Goal: Information Seeking & Learning: Learn about a topic

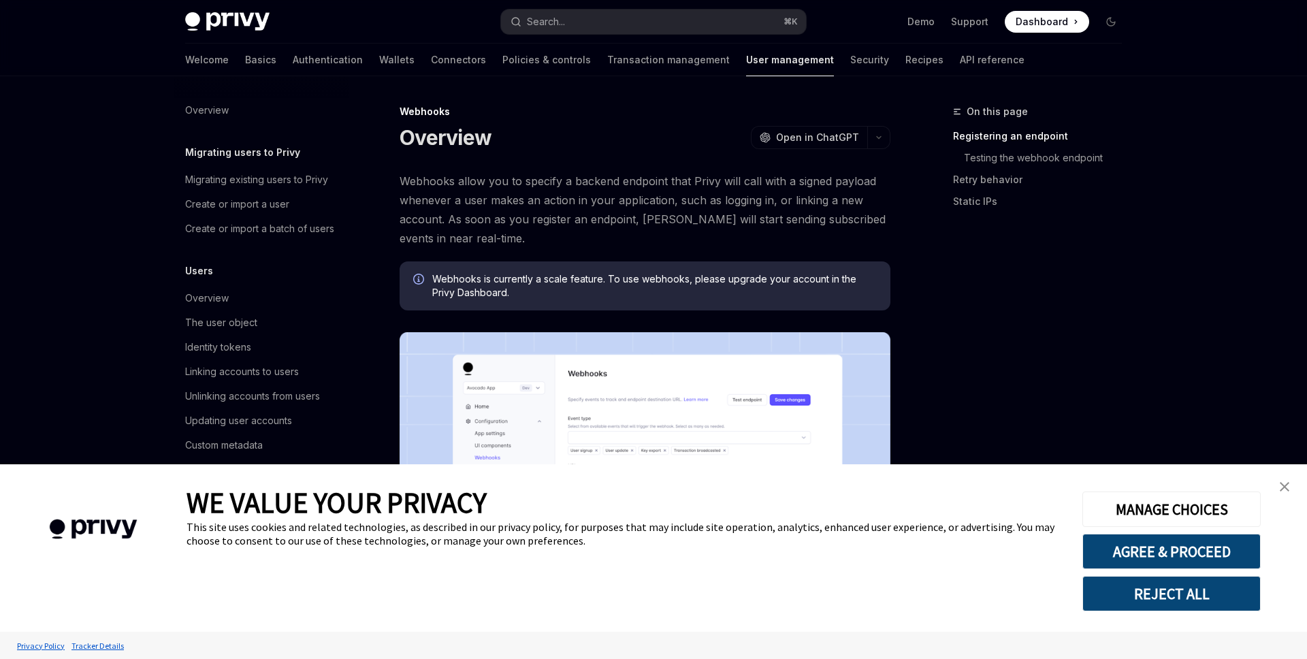
type textarea "*"
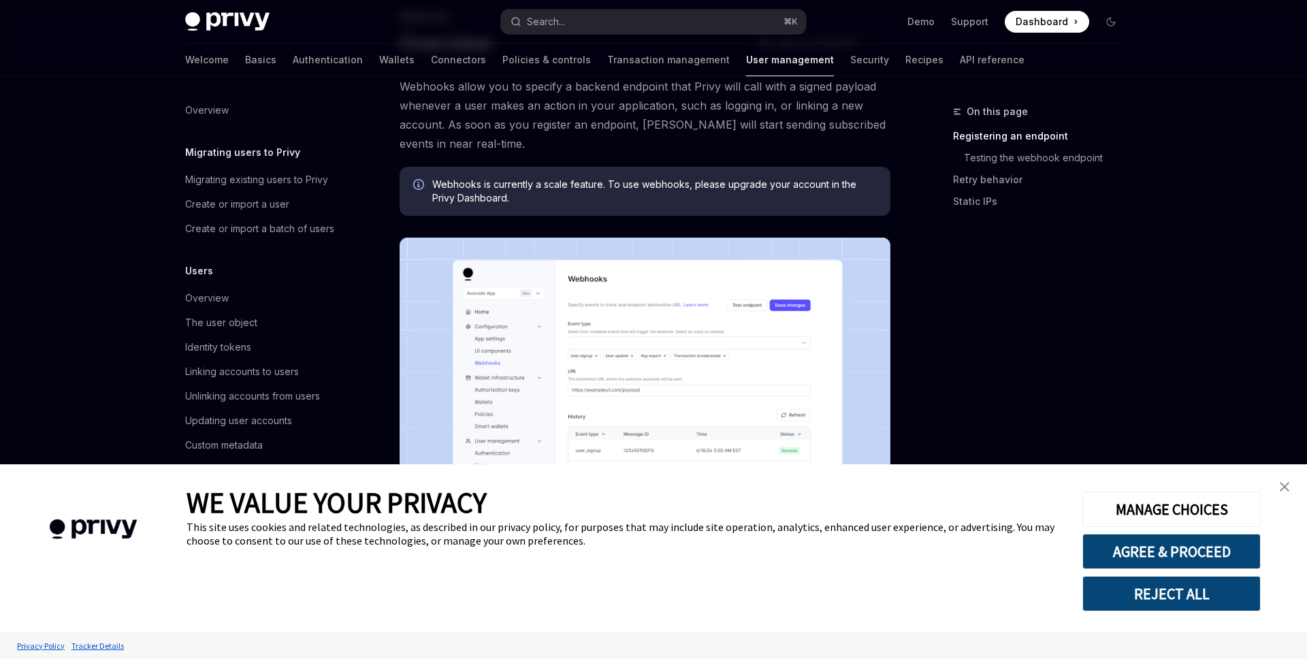
scroll to position [112, 0]
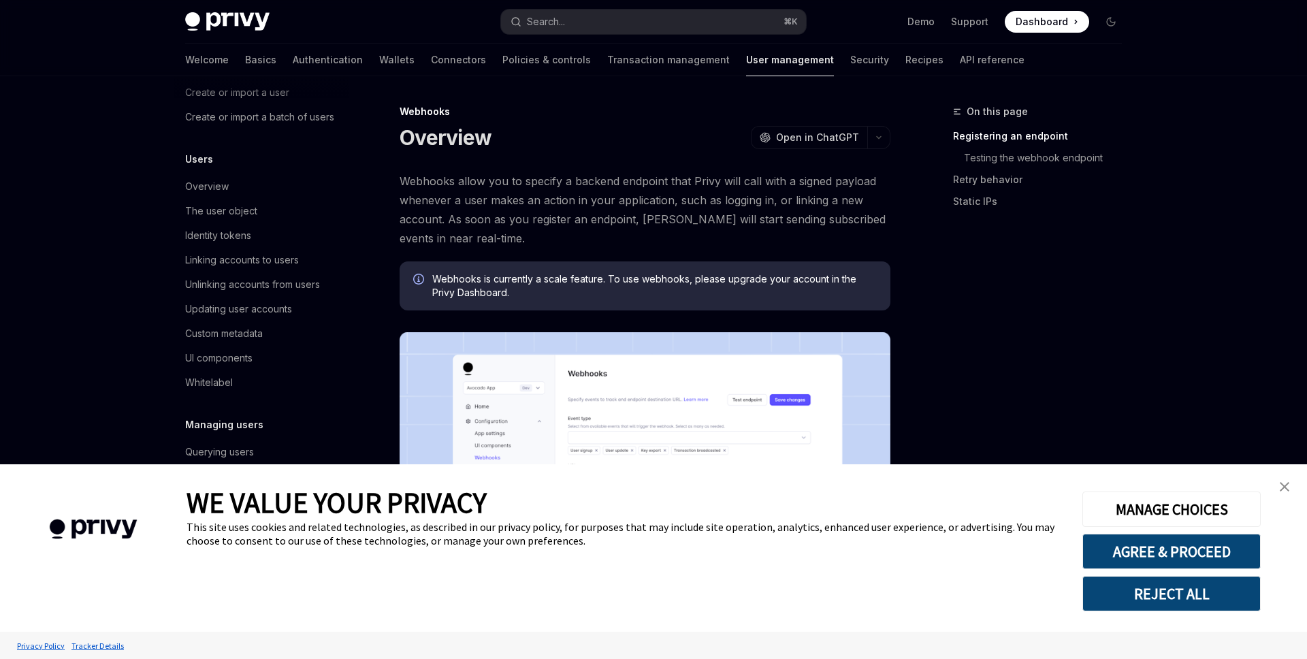
click at [1151, 532] on div "MANAGE CHOICES AGREE & PROCEED REJECT ALL" at bounding box center [1171, 548] width 177 height 127
click at [1154, 550] on button "AGREE & PROCEED" at bounding box center [1172, 551] width 178 height 35
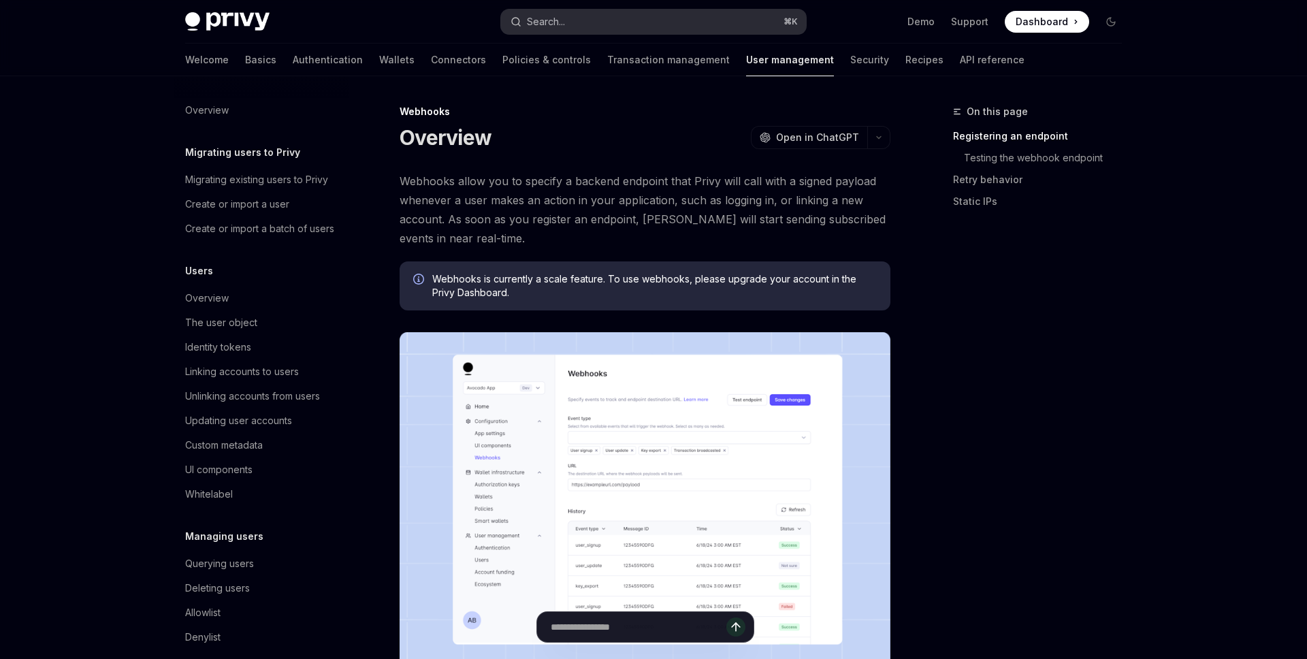
click at [569, 22] on button "Search... ⌘ K" at bounding box center [653, 22] width 305 height 25
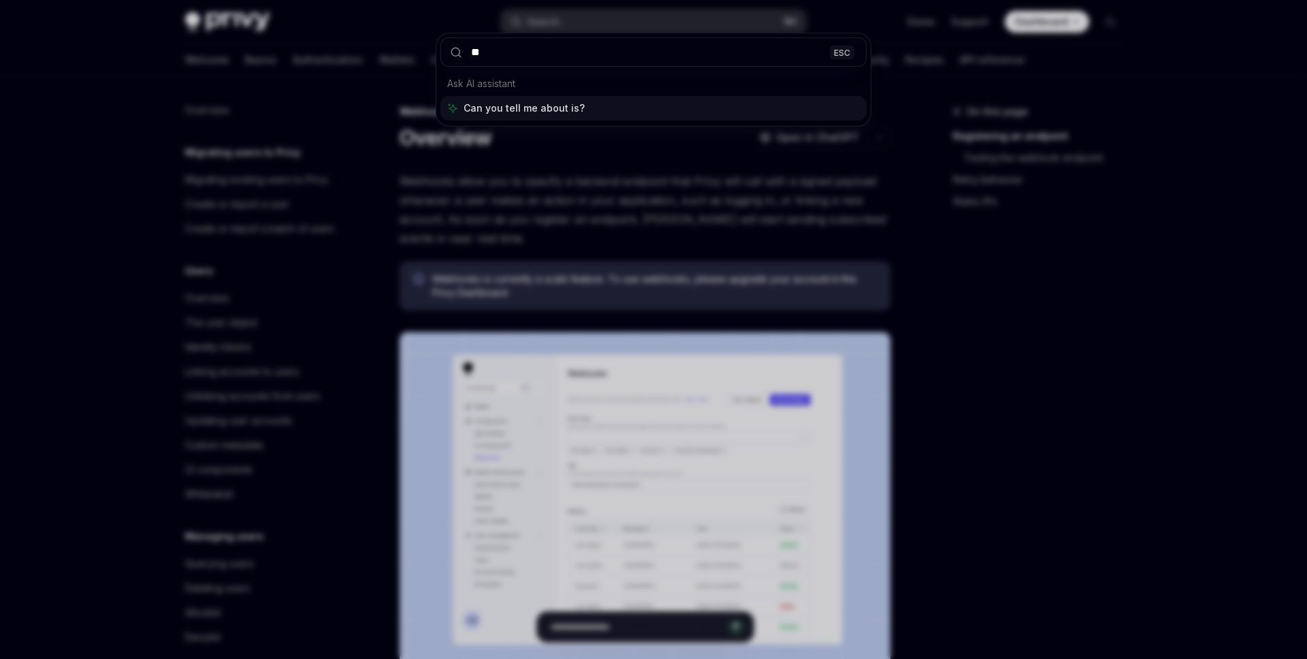
type input "*"
type input "********"
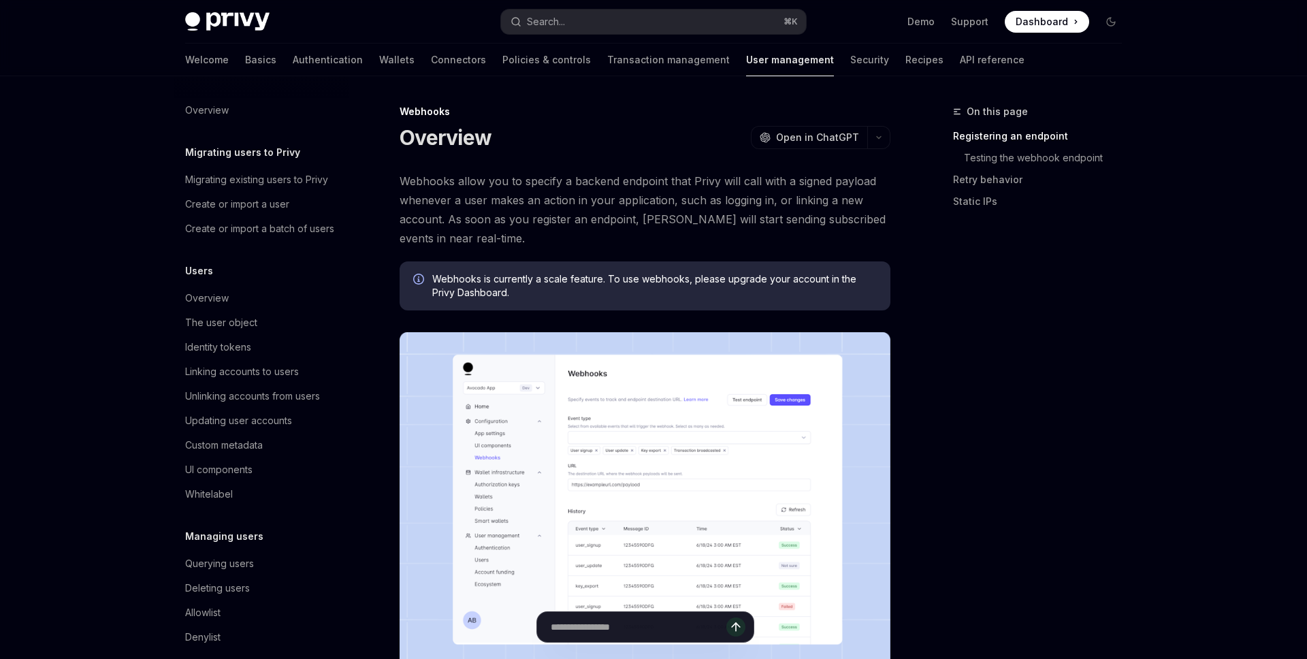
type textarea "*"
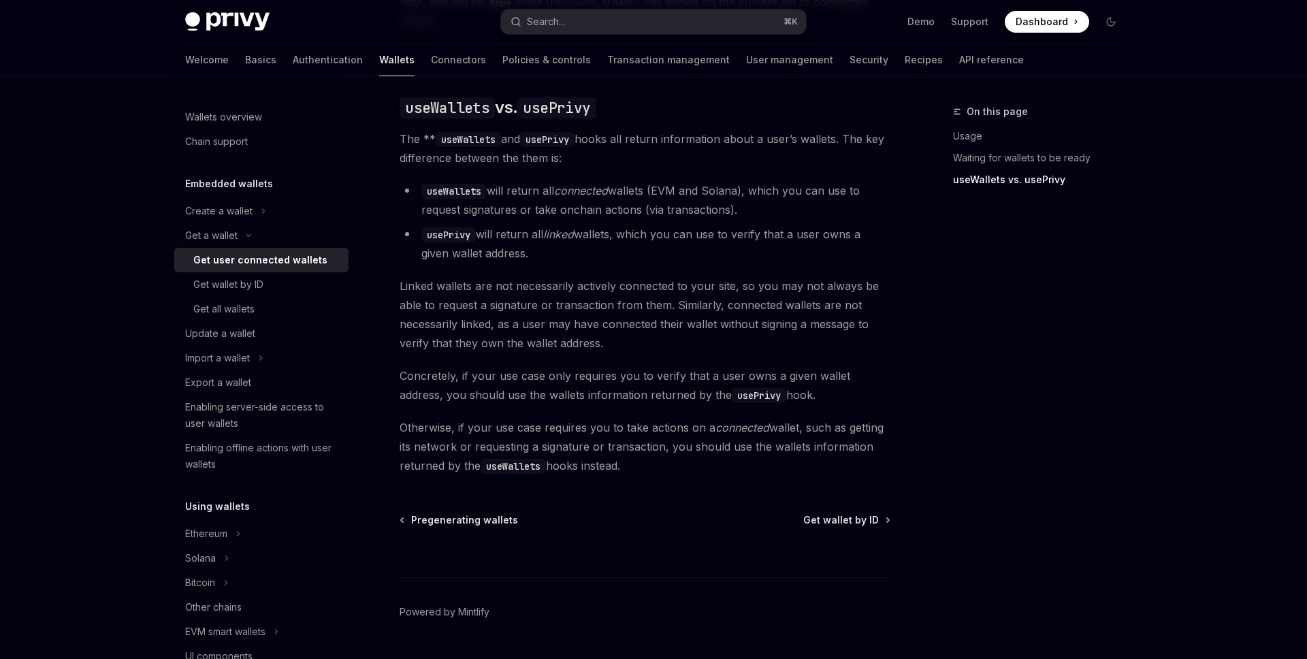
scroll to position [1134, 0]
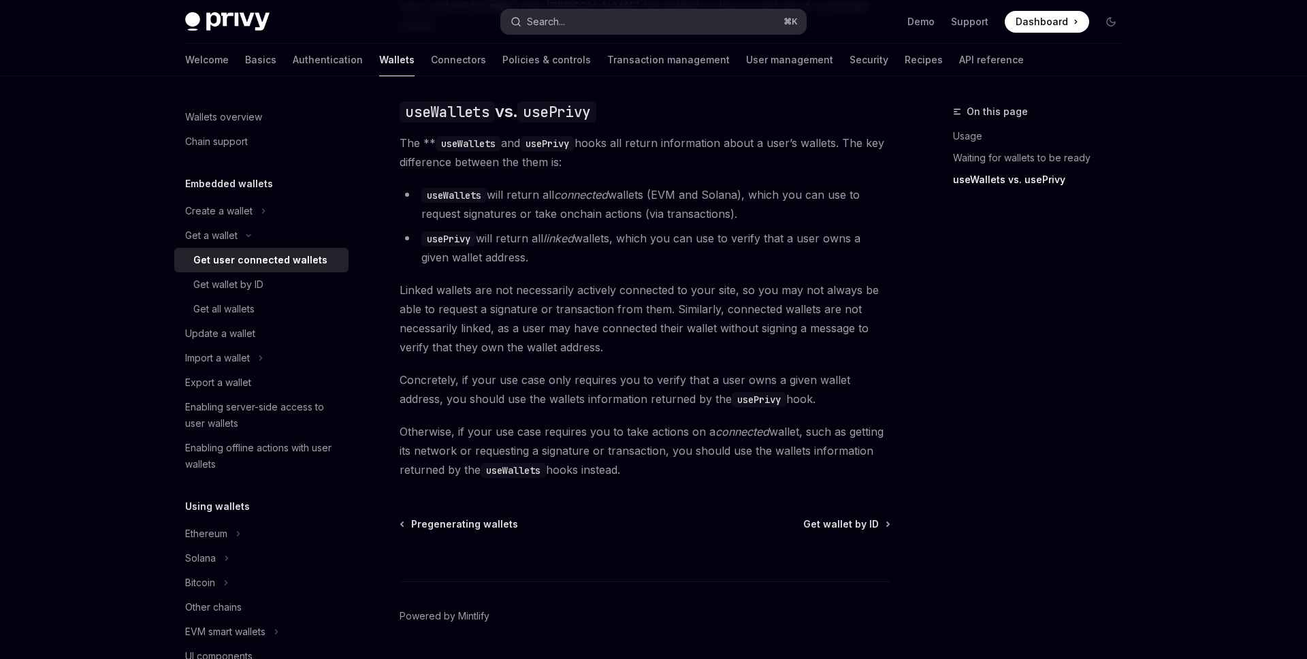
click at [569, 26] on button "Search... ⌘ K" at bounding box center [653, 22] width 305 height 25
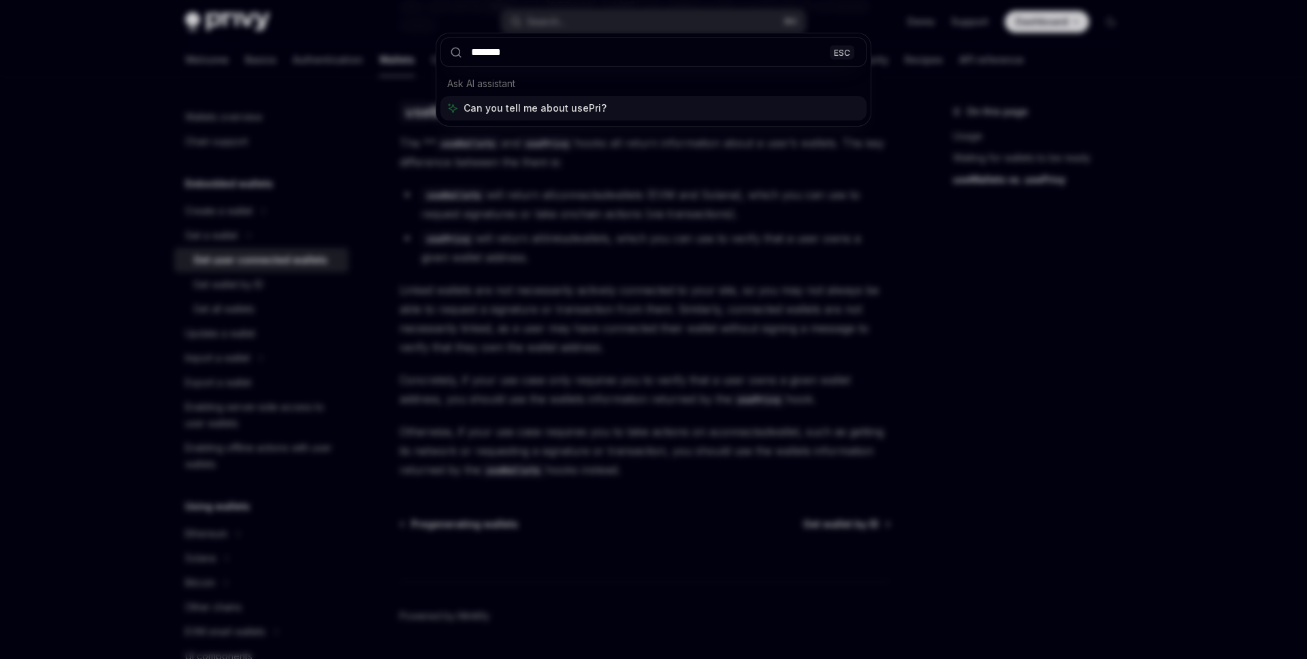
type input "********"
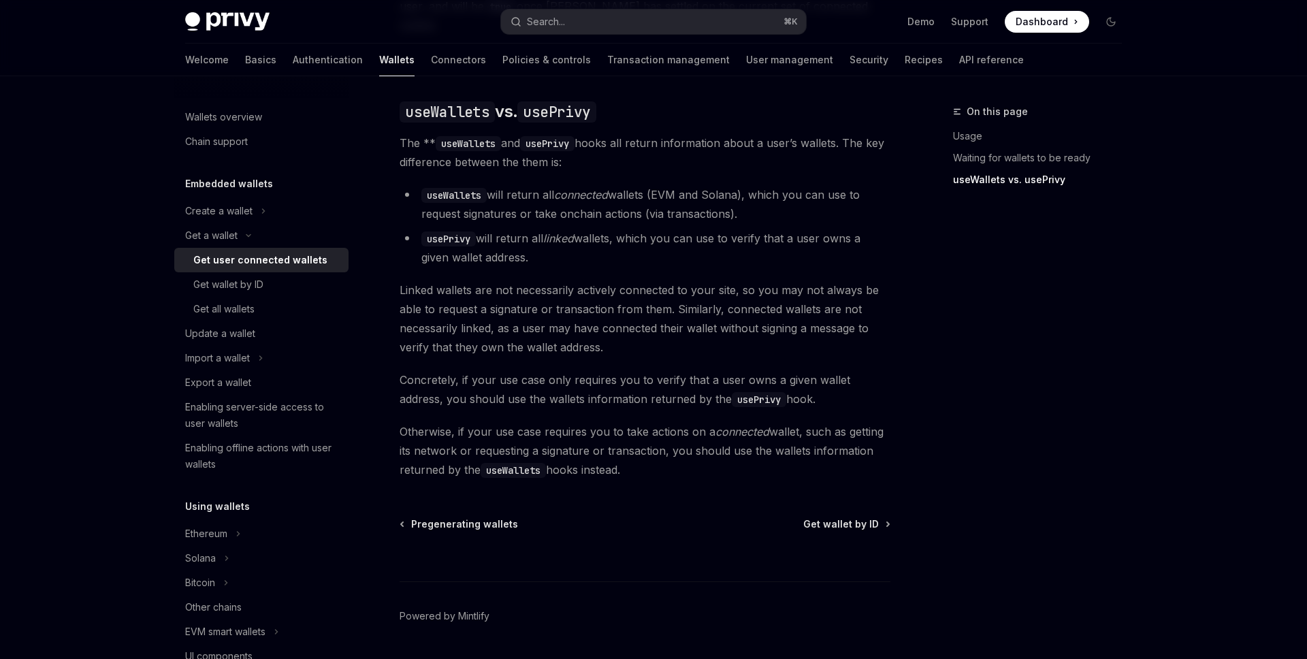
click at [564, 153] on div at bounding box center [653, 329] width 1307 height 659
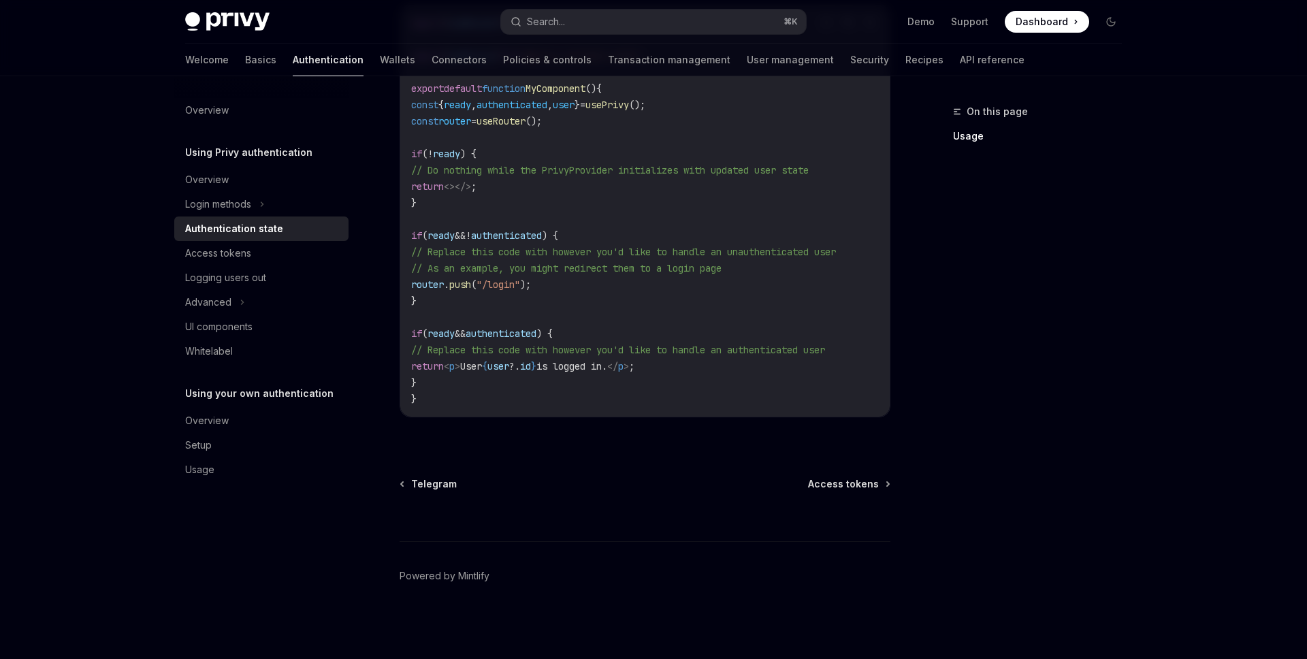
scroll to position [518, 0]
click at [854, 500] on div at bounding box center [645, 516] width 491 height 50
click at [836, 483] on span "Access tokens" at bounding box center [843, 484] width 71 height 14
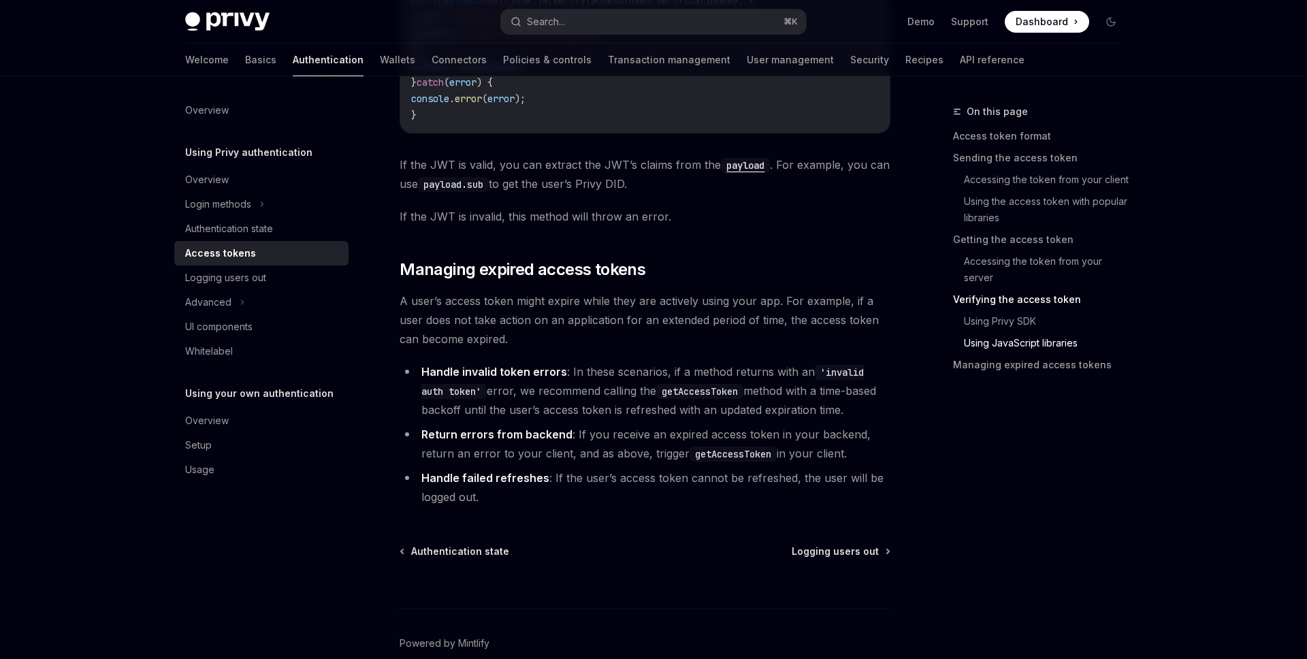
scroll to position [3648, 0]
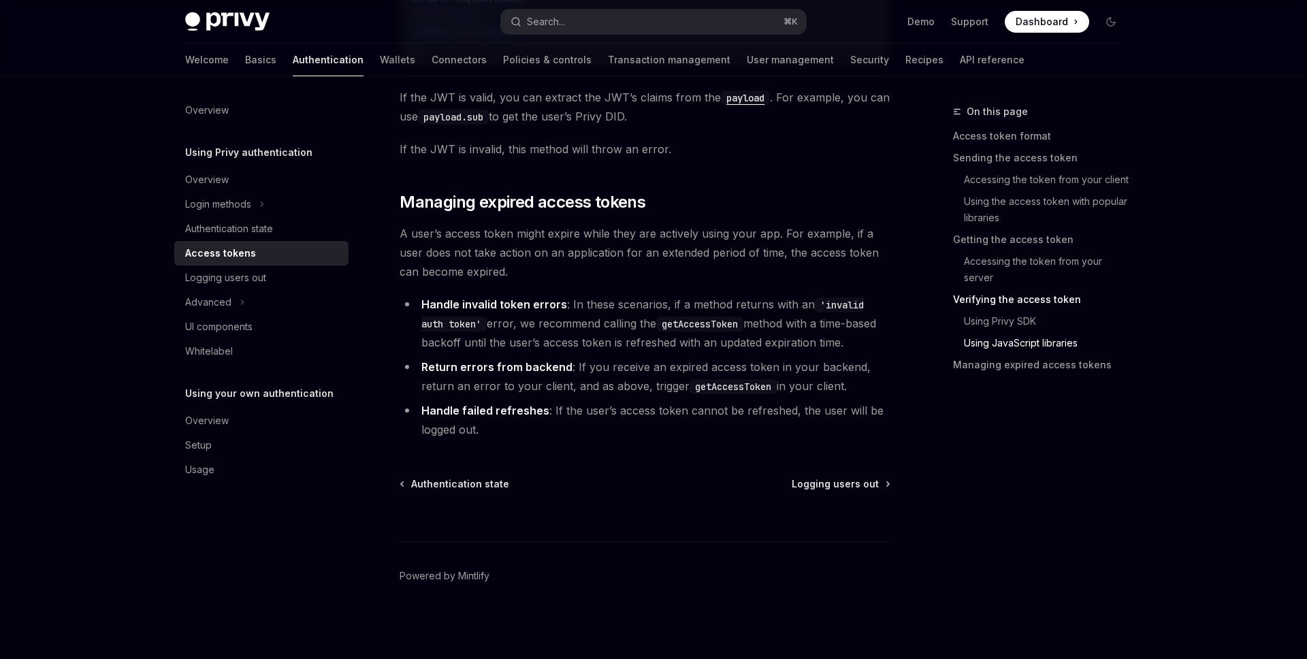
type textarea "*"
